Goal: Task Accomplishment & Management: Use online tool/utility

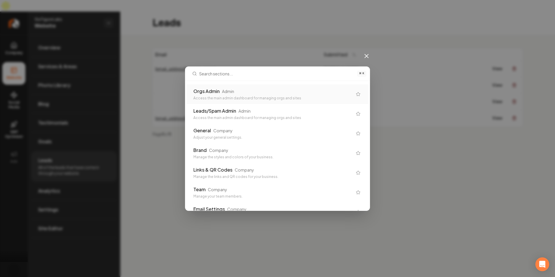
type input "a"
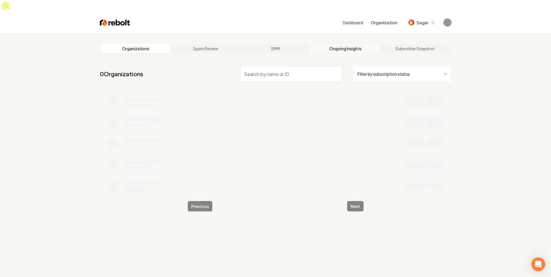
click at [354, 44] on link "Ongoing Insights" at bounding box center [345, 48] width 70 height 9
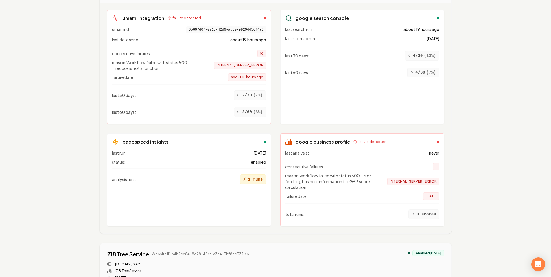
scroll to position [5511, 0]
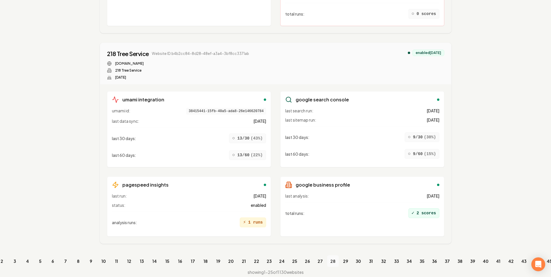
click at [337, 255] on link "28" at bounding box center [333, 261] width 12 height 12
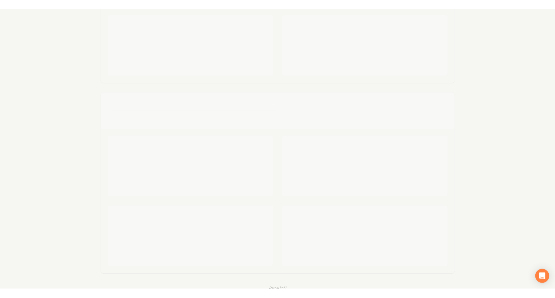
scroll to position [5511, 0]
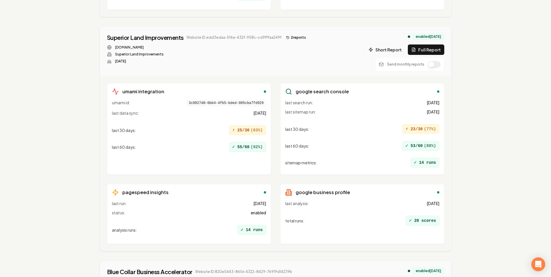
click at [395, 45] on button "Short Report" at bounding box center [384, 50] width 41 height 10
click at [283, 34] on button "2 report s" at bounding box center [295, 37] width 25 height 7
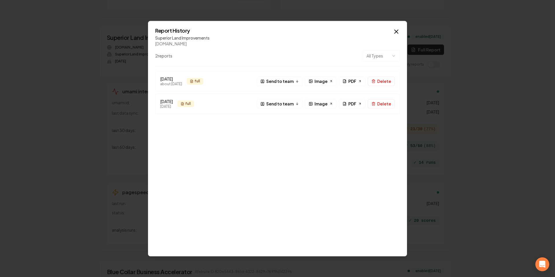
click at [353, 86] on div "[DATE] about [DATE] full F Send to team Image PDF Delete" at bounding box center [277, 81] width 235 height 10
click at [355, 82] on span "PDF" at bounding box center [352, 81] width 8 height 6
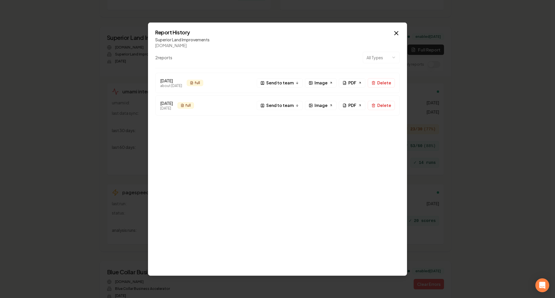
click at [346, 29] on div "Report History Superior Land Improvements [DOMAIN_NAME] 2 report s All Types [D…" at bounding box center [277, 148] width 259 height 253
